Goal: Transaction & Acquisition: Book appointment/travel/reservation

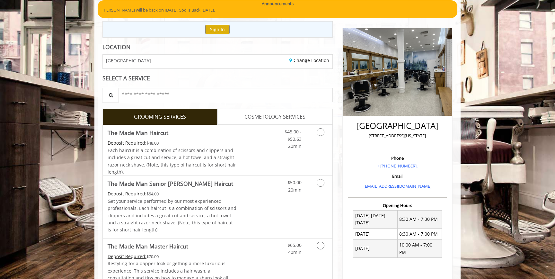
scroll to position [101, 0]
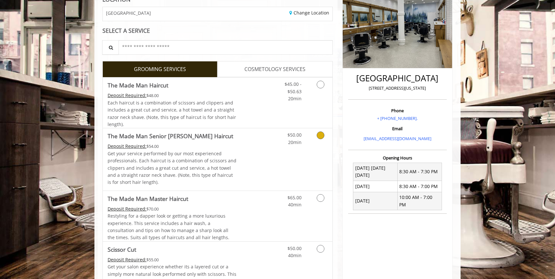
click at [320, 137] on icon "Grooming services" at bounding box center [321, 135] width 8 height 8
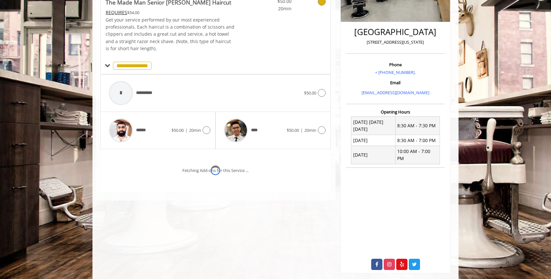
scroll to position [151, 0]
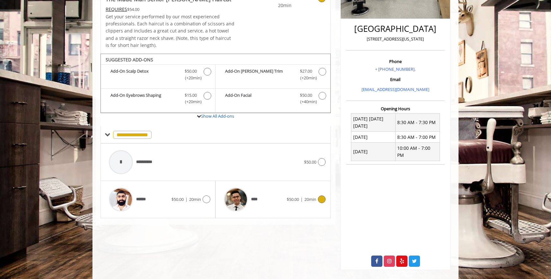
click at [317, 197] on div at bounding box center [320, 199] width 9 height 8
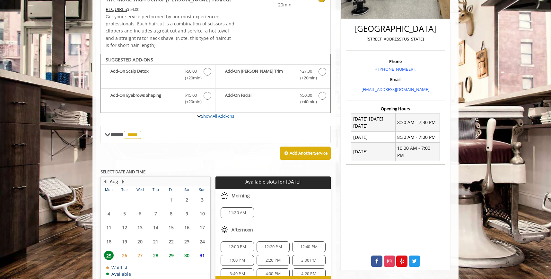
scroll to position [189, 0]
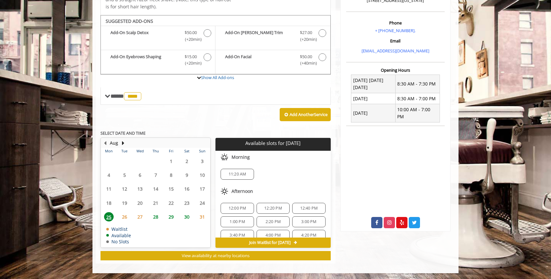
click at [125, 215] on span "26" at bounding box center [125, 216] width 10 height 9
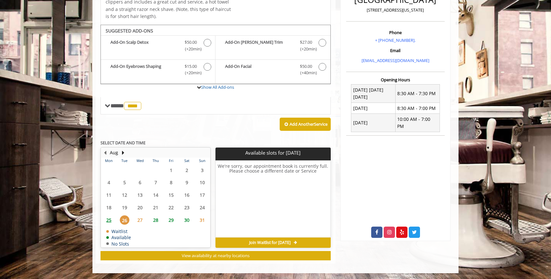
click at [141, 221] on span "27" at bounding box center [140, 219] width 10 height 9
click at [155, 220] on span "28" at bounding box center [156, 219] width 10 height 9
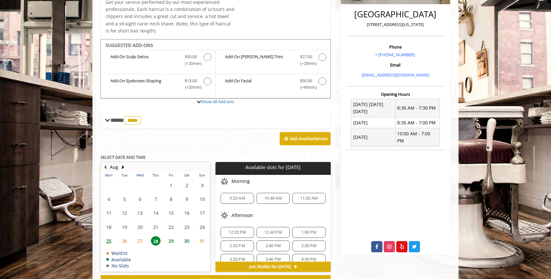
scroll to position [189, 0]
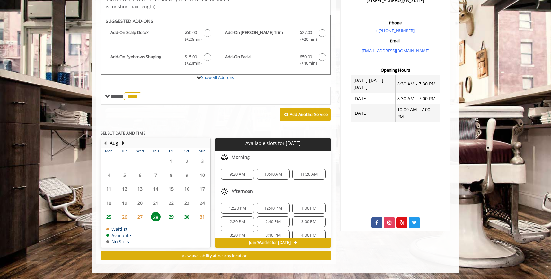
click at [234, 174] on span "9:20 AM" at bounding box center [237, 173] width 15 height 5
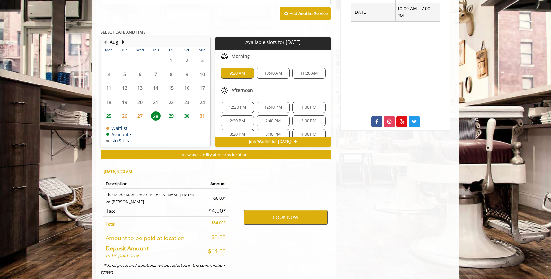
scroll to position [305, 0]
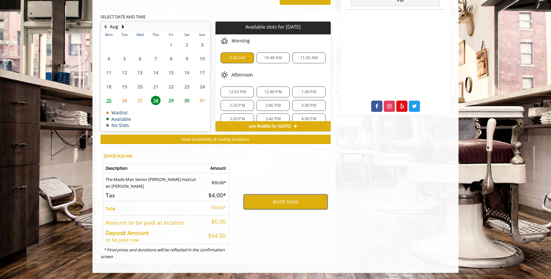
click at [274, 202] on button "BOOK NOW" at bounding box center [286, 201] width 84 height 15
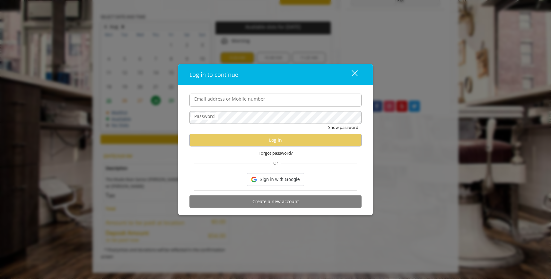
type input "**********"
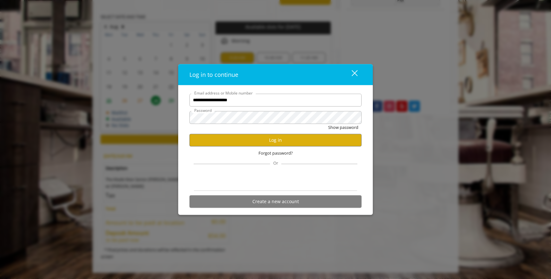
scroll to position [0, 0]
click at [291, 144] on button "Log in" at bounding box center [275, 140] width 172 height 13
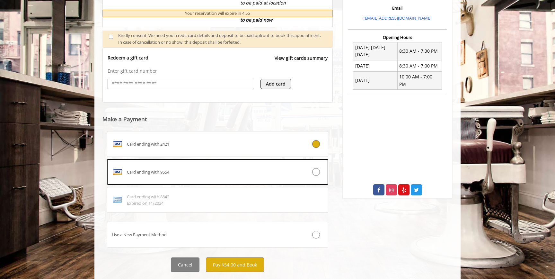
scroll to position [237, 0]
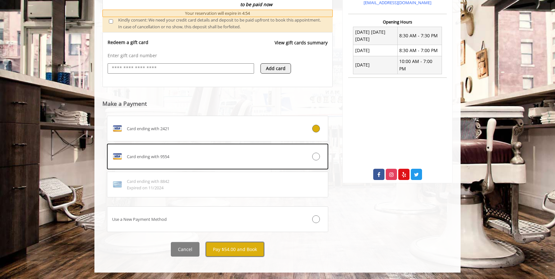
click at [224, 251] on button "Pay $54.00 and Book" at bounding box center [235, 249] width 58 height 14
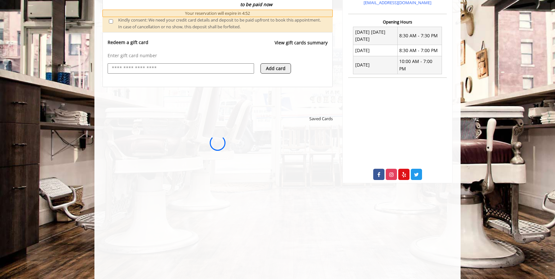
scroll to position [0, 0]
